Goal: Task Accomplishment & Management: Manage account settings

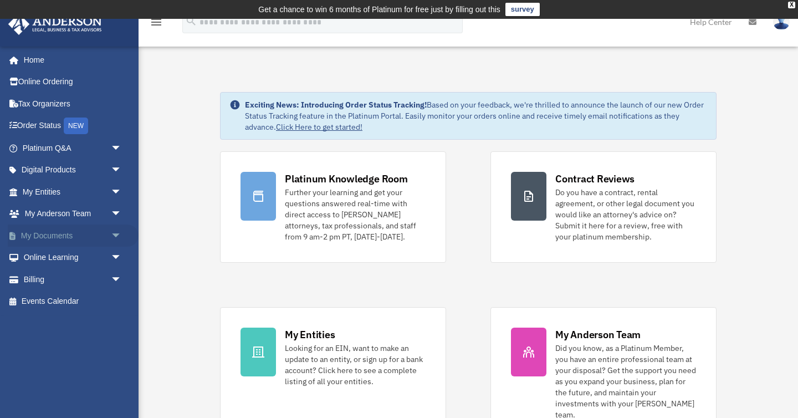
click at [70, 231] on link "My Documents arrow_drop_down" at bounding box center [73, 236] width 131 height 22
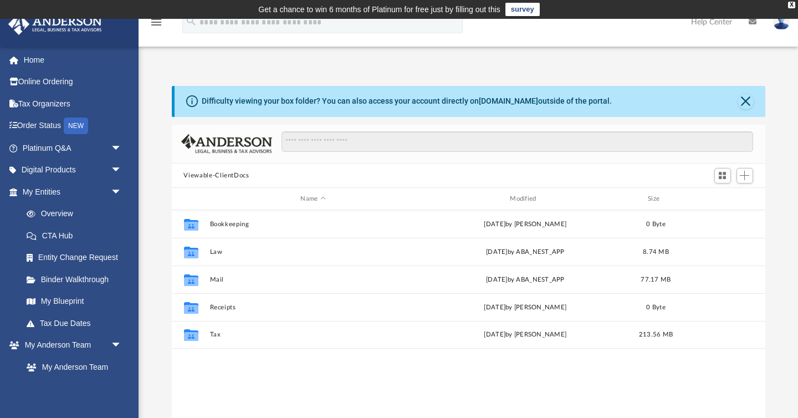
scroll to position [252, 594]
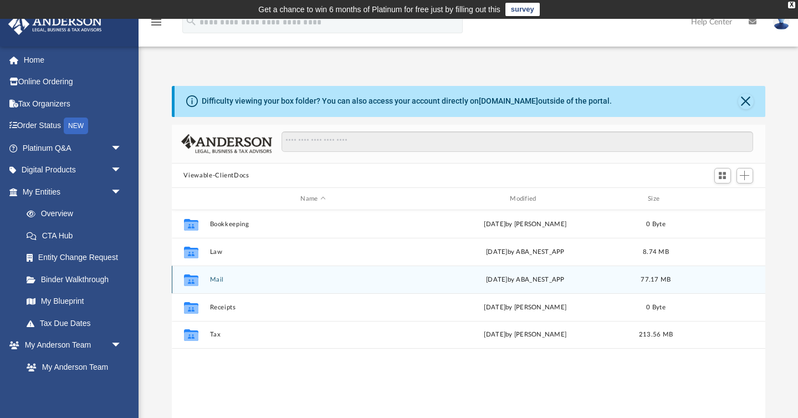
click at [218, 277] on button "Mail" at bounding box center [313, 279] width 207 height 7
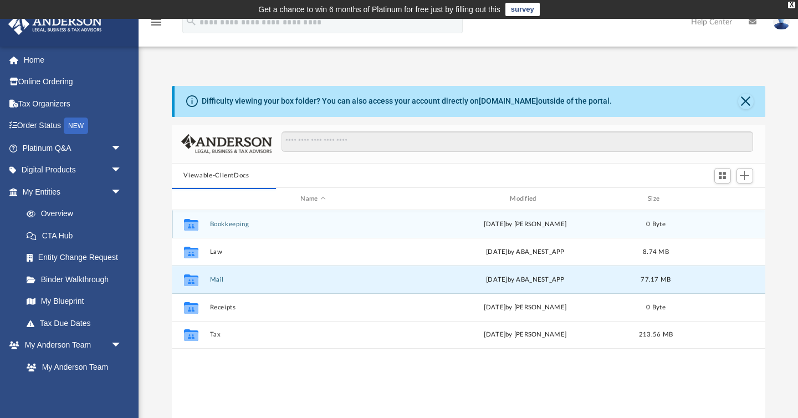
scroll to position [1, 1]
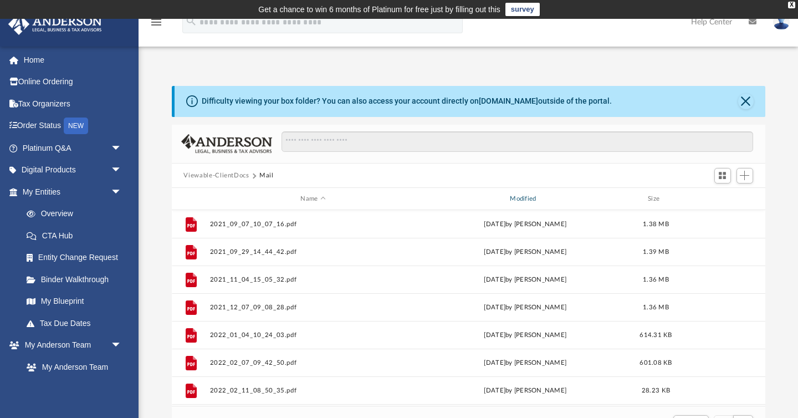
click at [524, 198] on div "Modified" at bounding box center [524, 199] width 207 height 10
click at [157, 218] on div "Difficulty viewing your box folder? You can also access your account directly o…" at bounding box center [469, 263] width 660 height 354
click at [534, 201] on div "Modified" at bounding box center [524, 199] width 207 height 10
click at [159, 260] on div "Difficulty viewing your box folder? You can also access your account directly o…" at bounding box center [469, 263] width 660 height 354
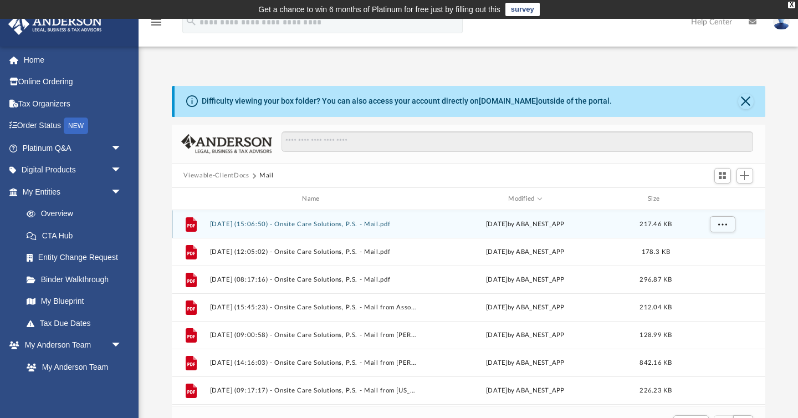
click at [329, 223] on button "2025.09.15 (15:06:50) - Onsite Care Solutions, P.S. - Mail.pdf" at bounding box center [313, 224] width 207 height 7
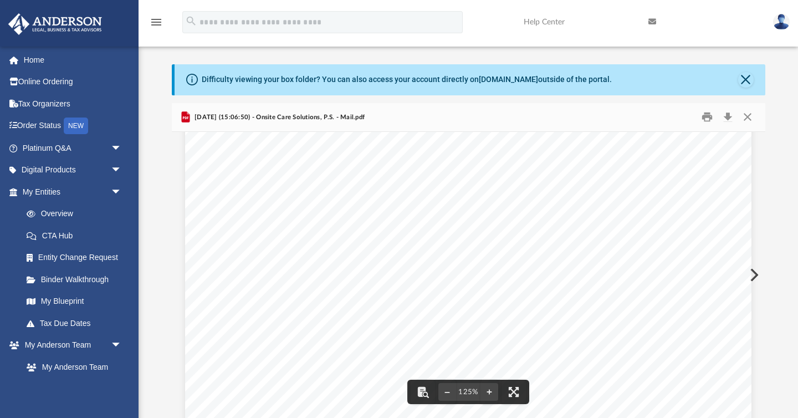
scroll to position [0, 0]
click at [778, 23] on img at bounding box center [781, 22] width 17 height 16
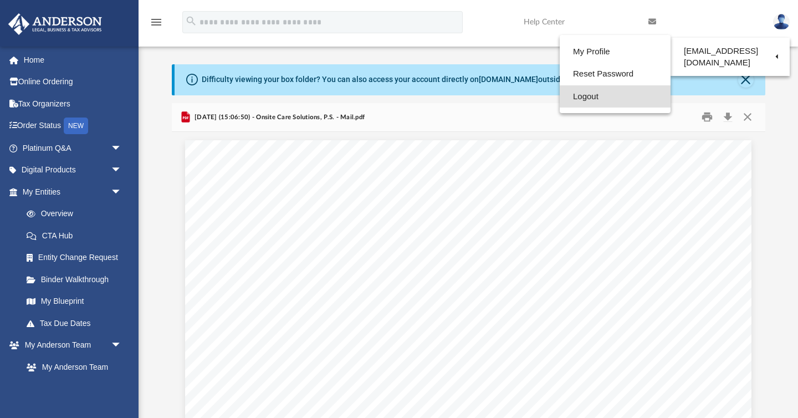
click at [592, 93] on link "Logout" at bounding box center [615, 96] width 111 height 23
